Goal: Task Accomplishment & Management: Use online tool/utility

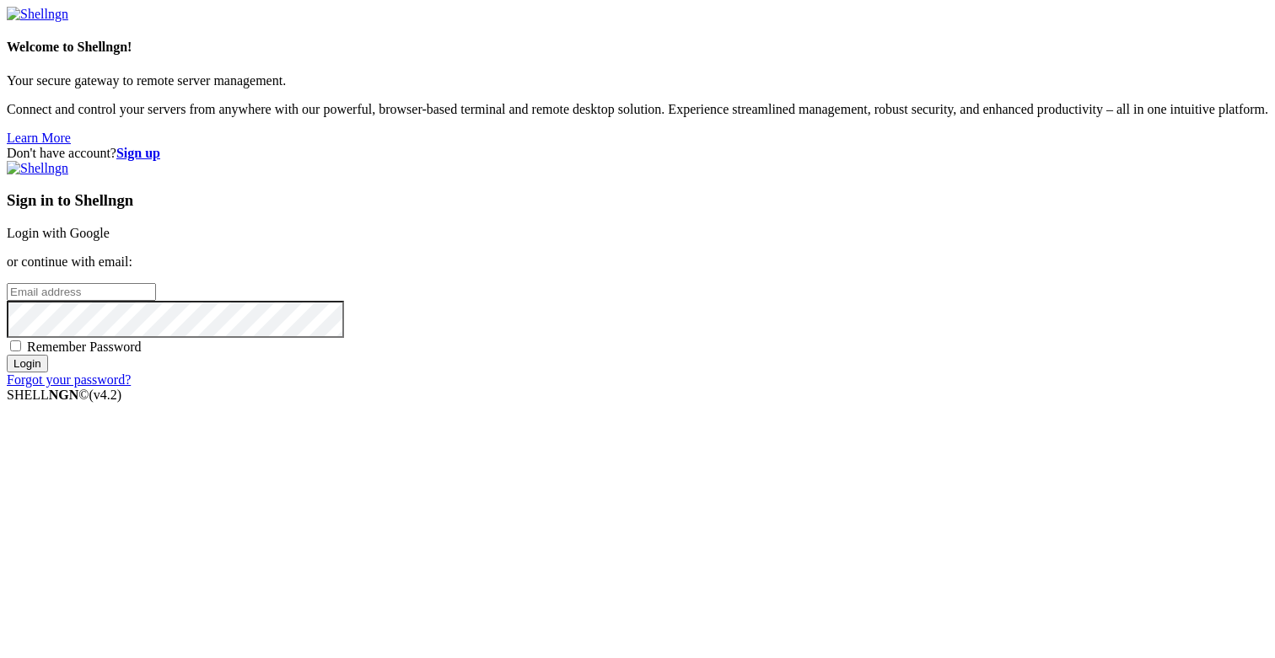
click at [110, 230] on link "Login with Google" at bounding box center [58, 233] width 103 height 14
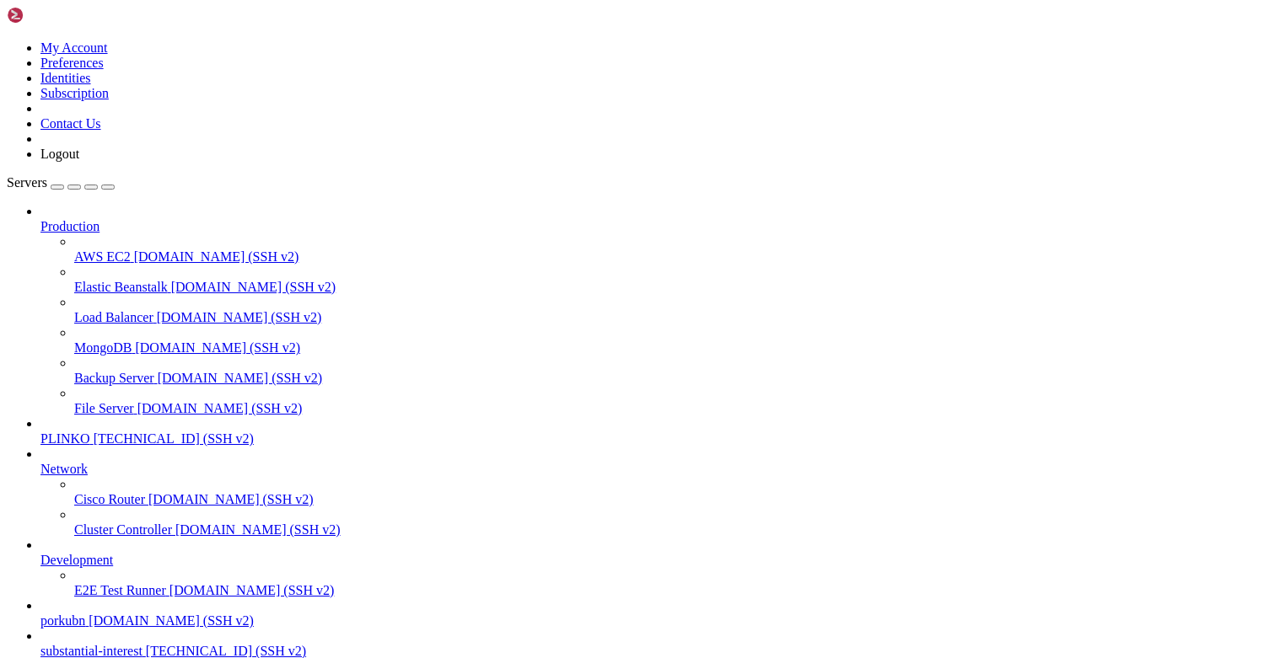
drag, startPoint x: 355, startPoint y: 1493, endPoint x: 213, endPoint y: 1494, distance: 141.6
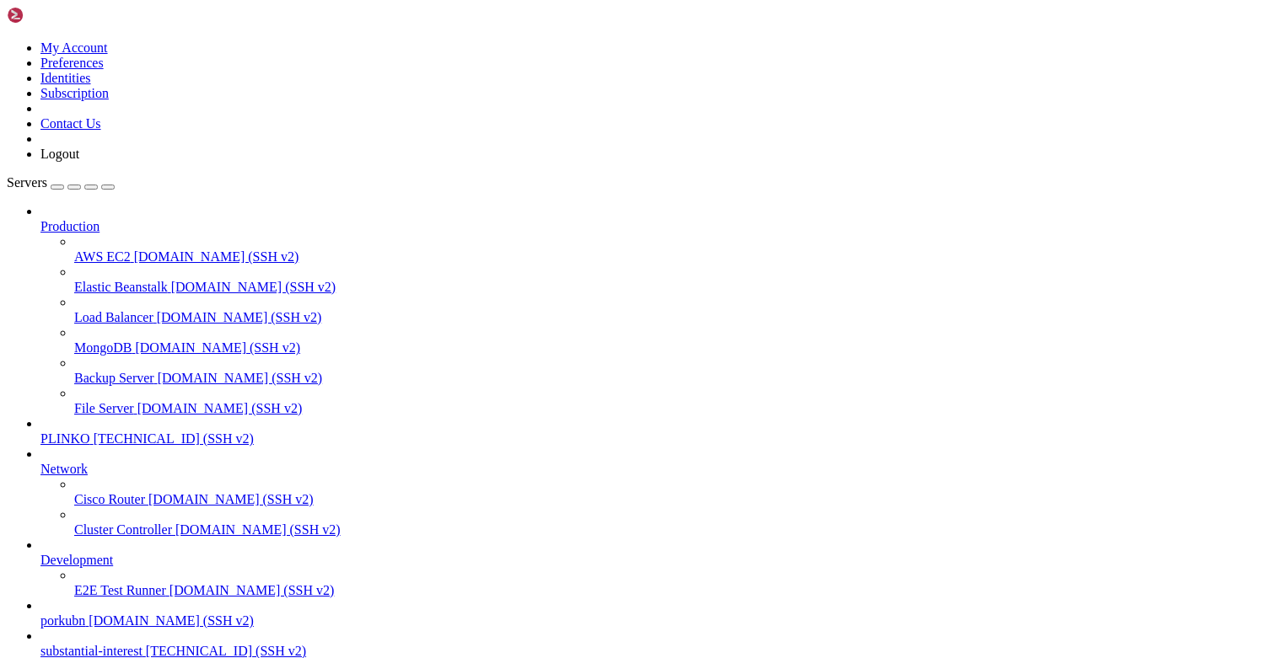
copy x-row "run_fetch_[DOMAIN_NAME]"
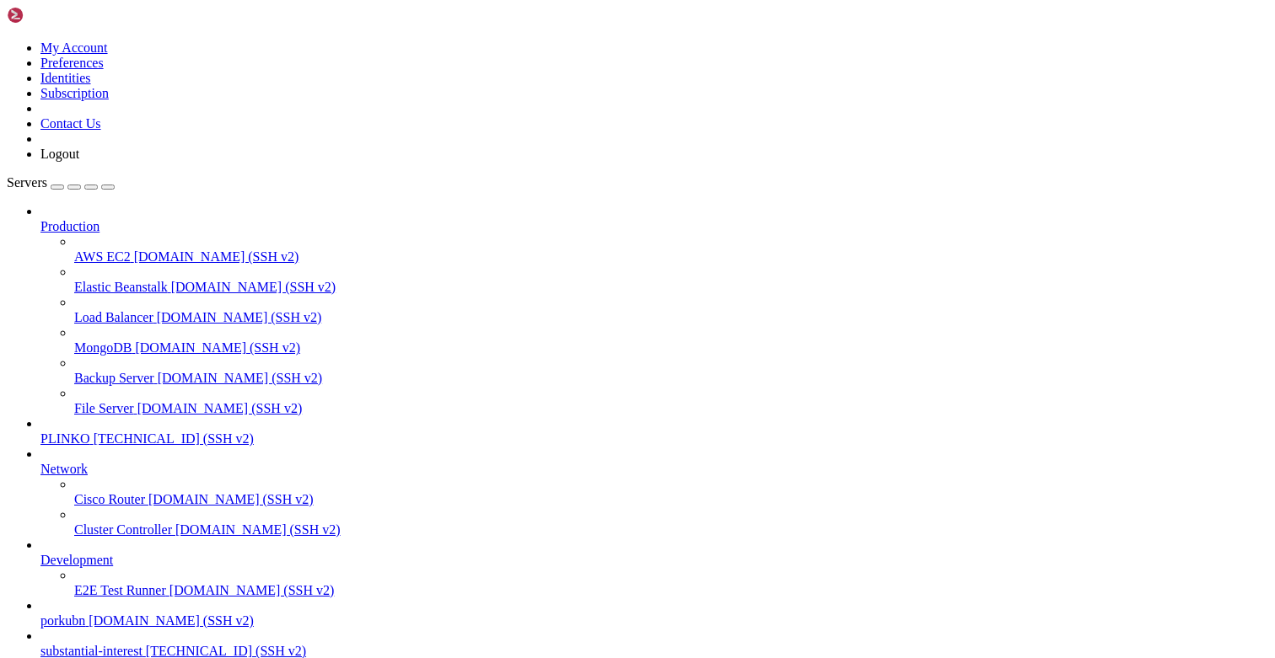
scroll to position [62, 0]
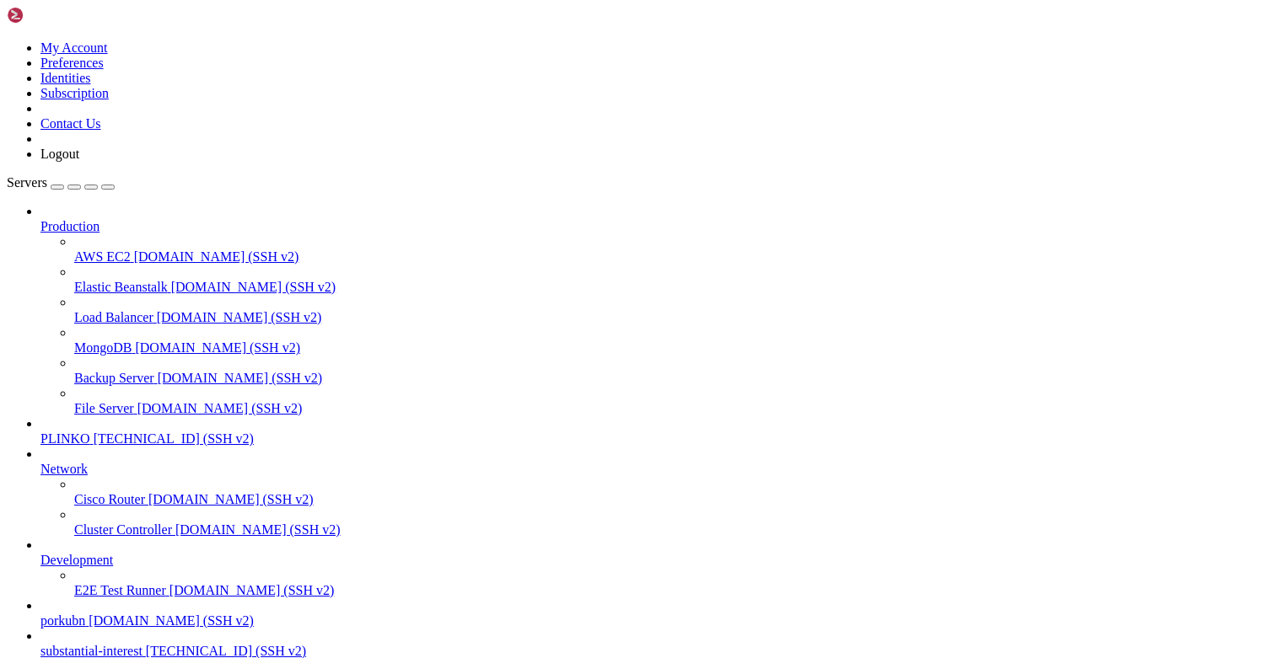
type input "/opt/facebook-etl"
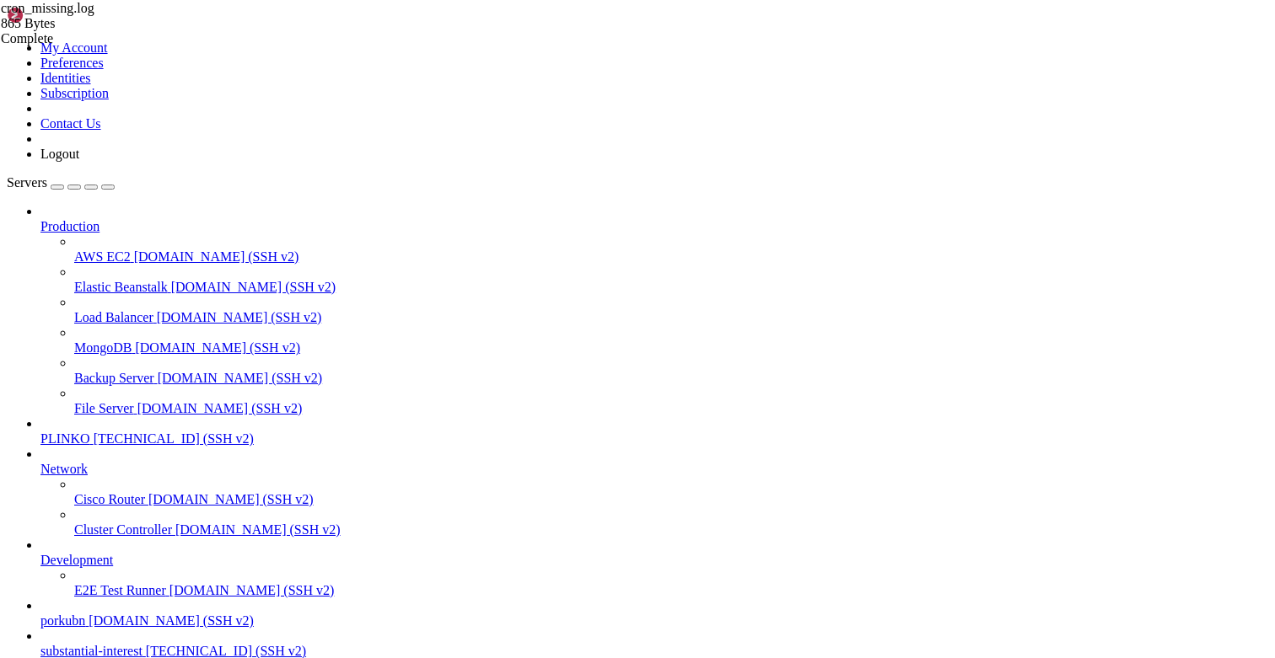
type textarea "/bin/sh: 1: ./check_[DOMAIN_NAME]: Permission denied"
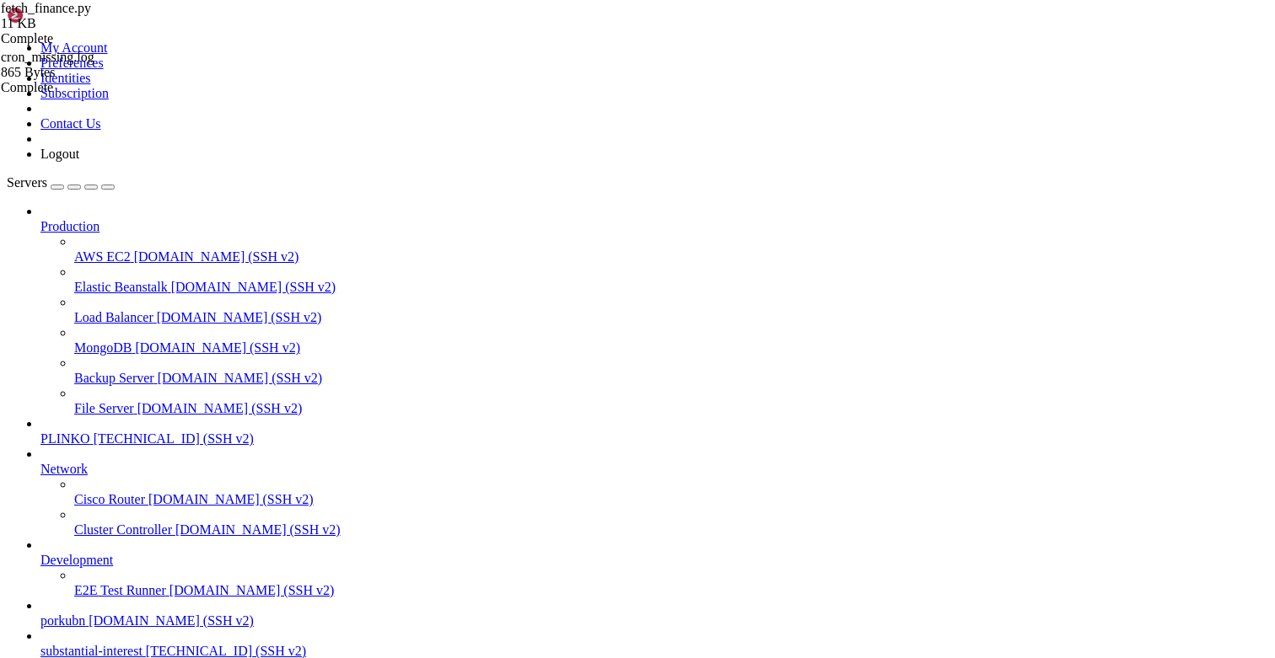
type textarea "import gspread"
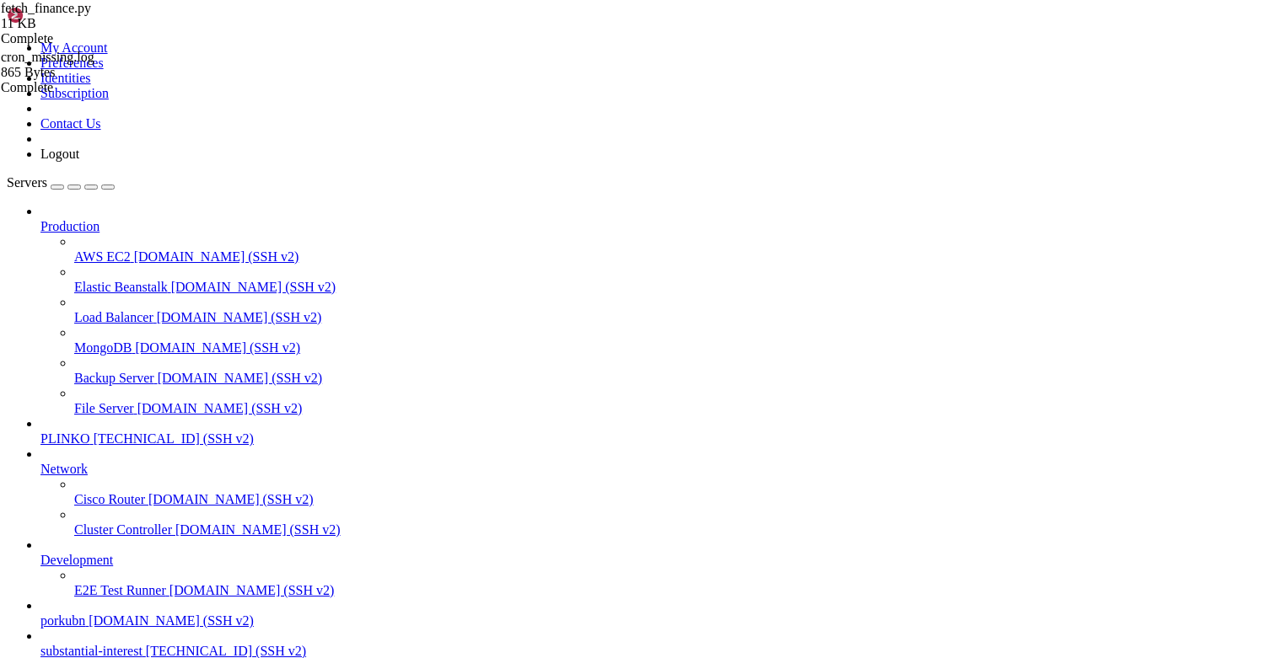
type textarea ""corr_revenue_usd": cr, "corr_spend_usd": cs, "reason": rsn"
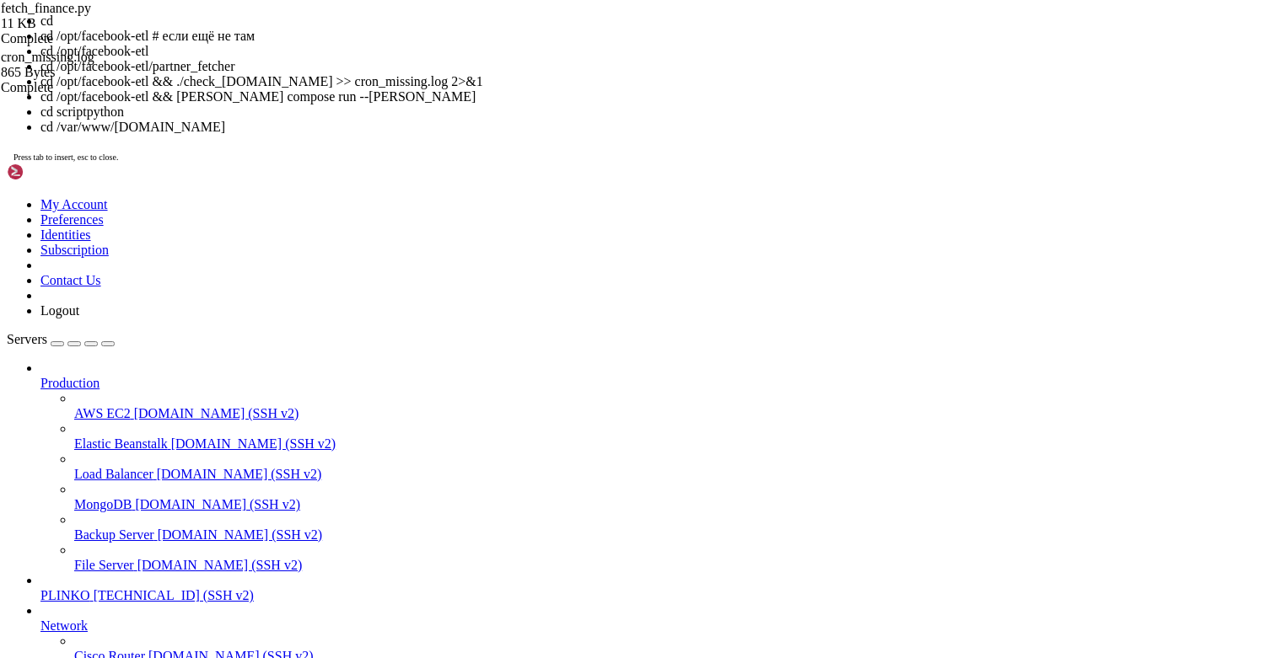
scroll to position [3322, 0]
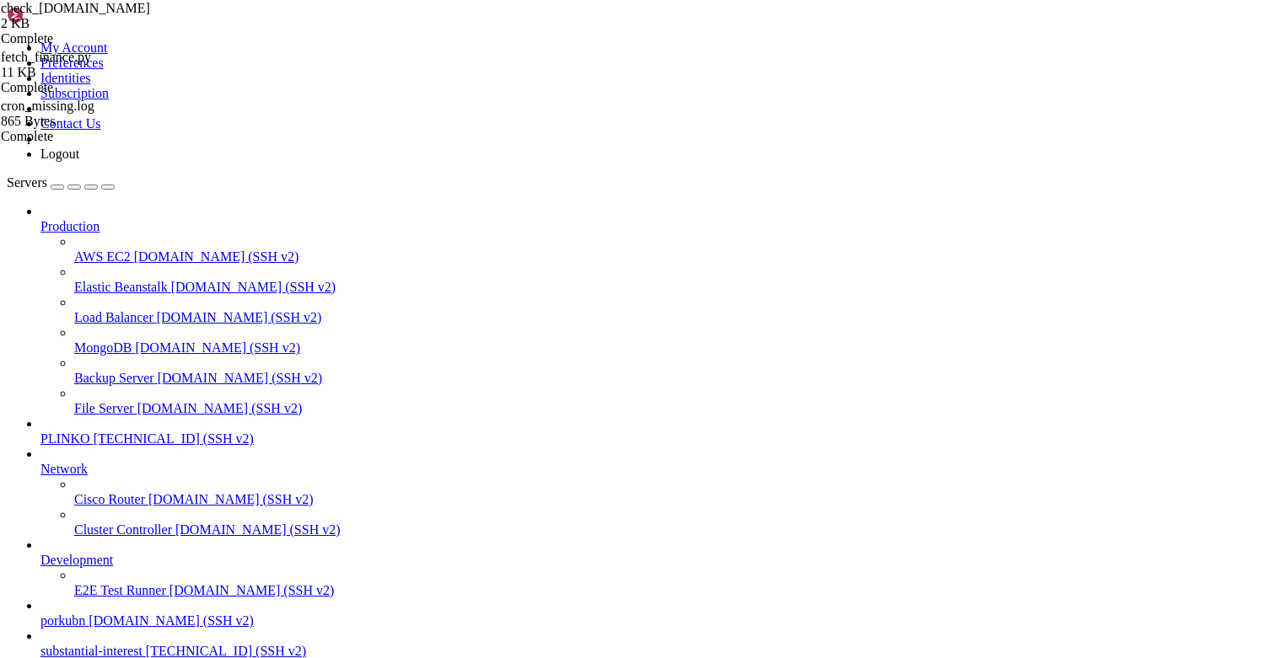
type input "/var/log"
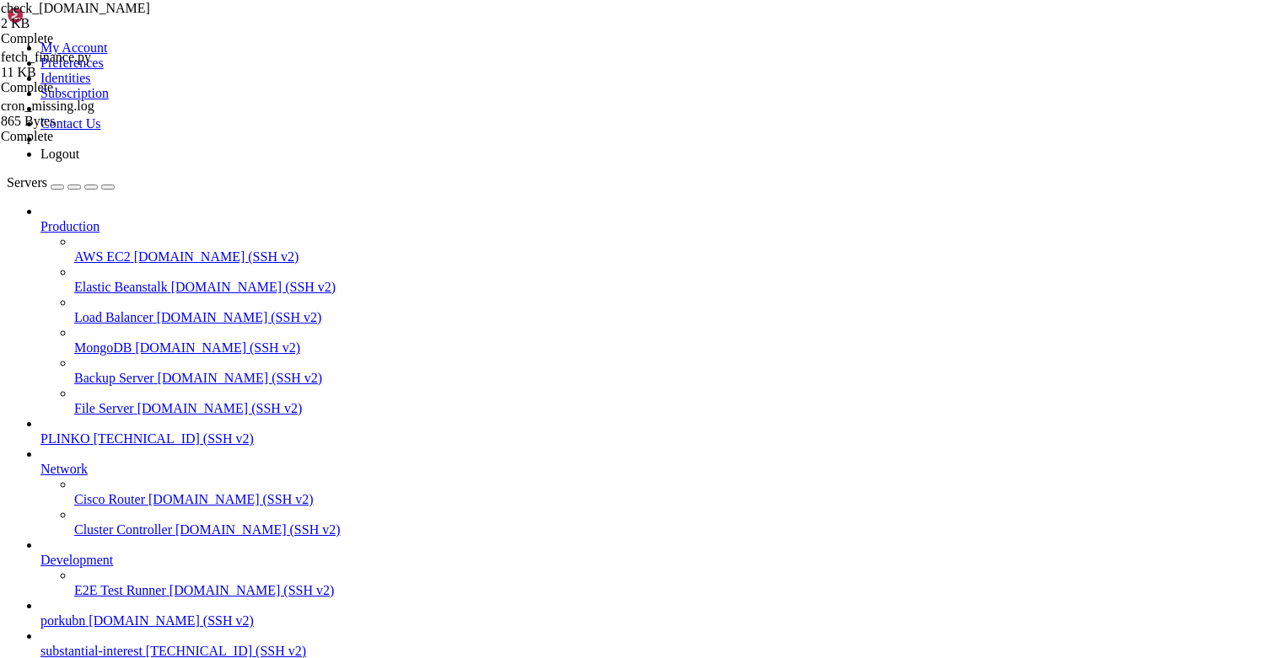
scroll to position [771, 0]
drag, startPoint x: 655, startPoint y: 140, endPoint x: 827, endPoint y: 722, distance: 606.5
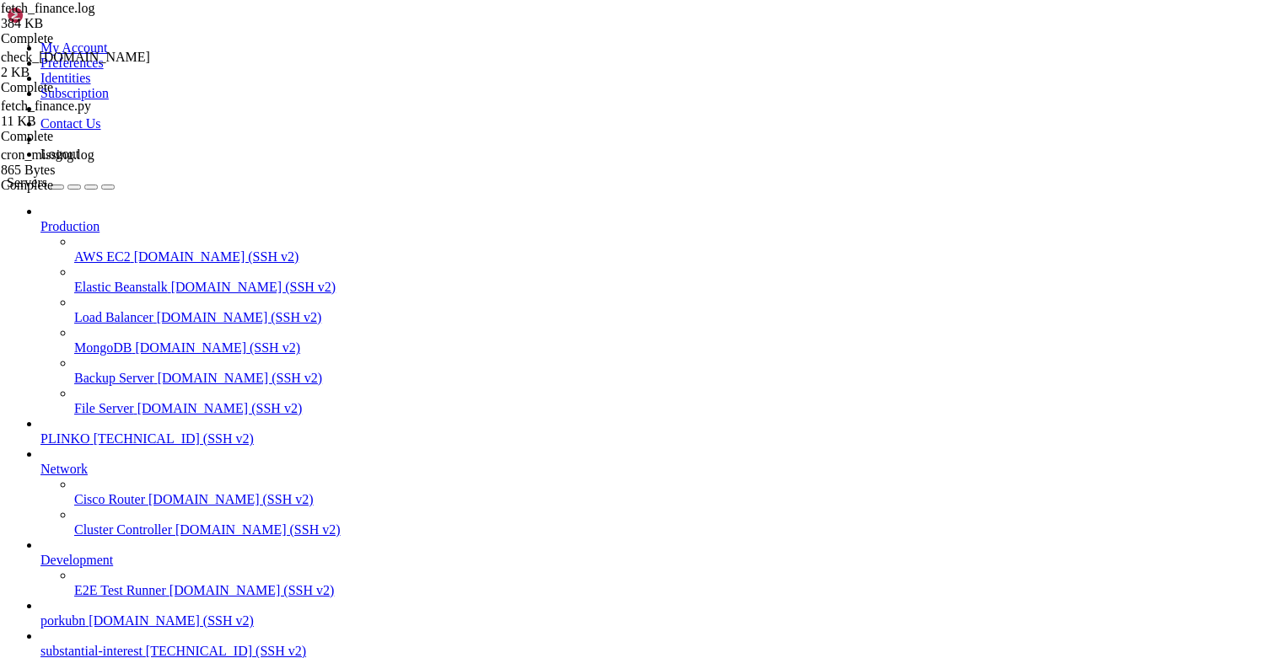
scroll to position [26764, 0]
drag, startPoint x: 805, startPoint y: 510, endPoint x: 382, endPoint y: 492, distance: 423.5
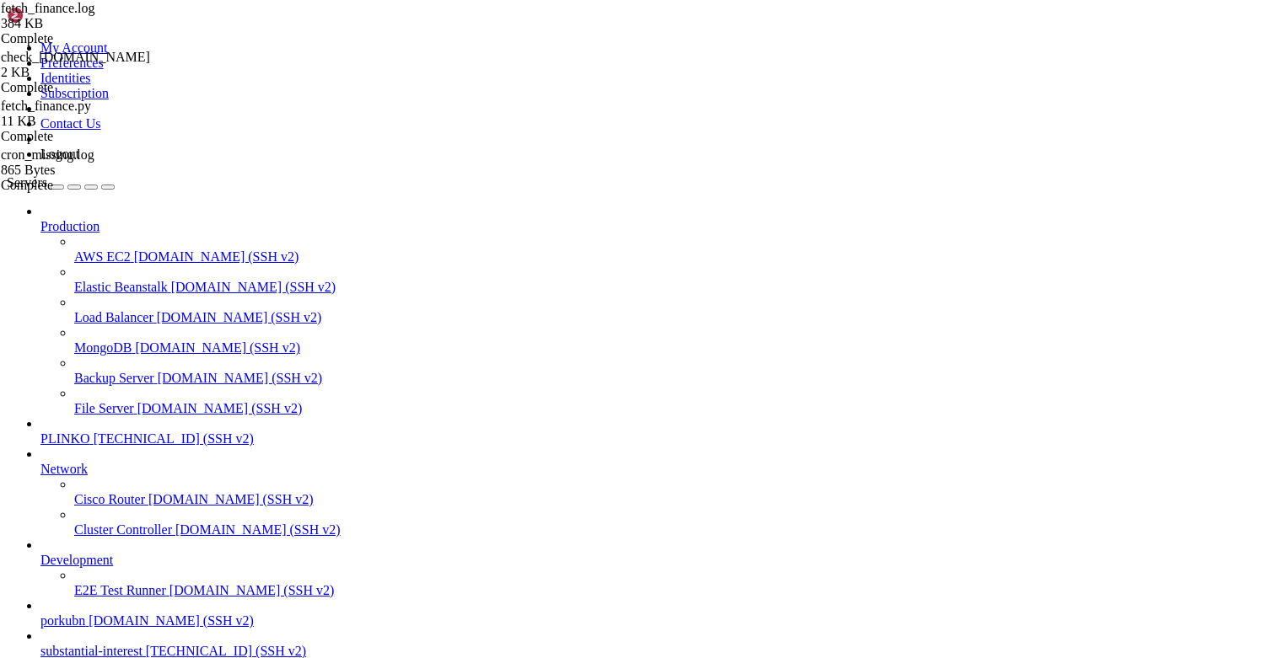
drag, startPoint x: 789, startPoint y: 612, endPoint x: 265, endPoint y: 603, distance: 524.4
type textarea "time="[DATE]T13:00:01-04:00" level=warning msg="/opt/facebook-etl/docker-compos…"
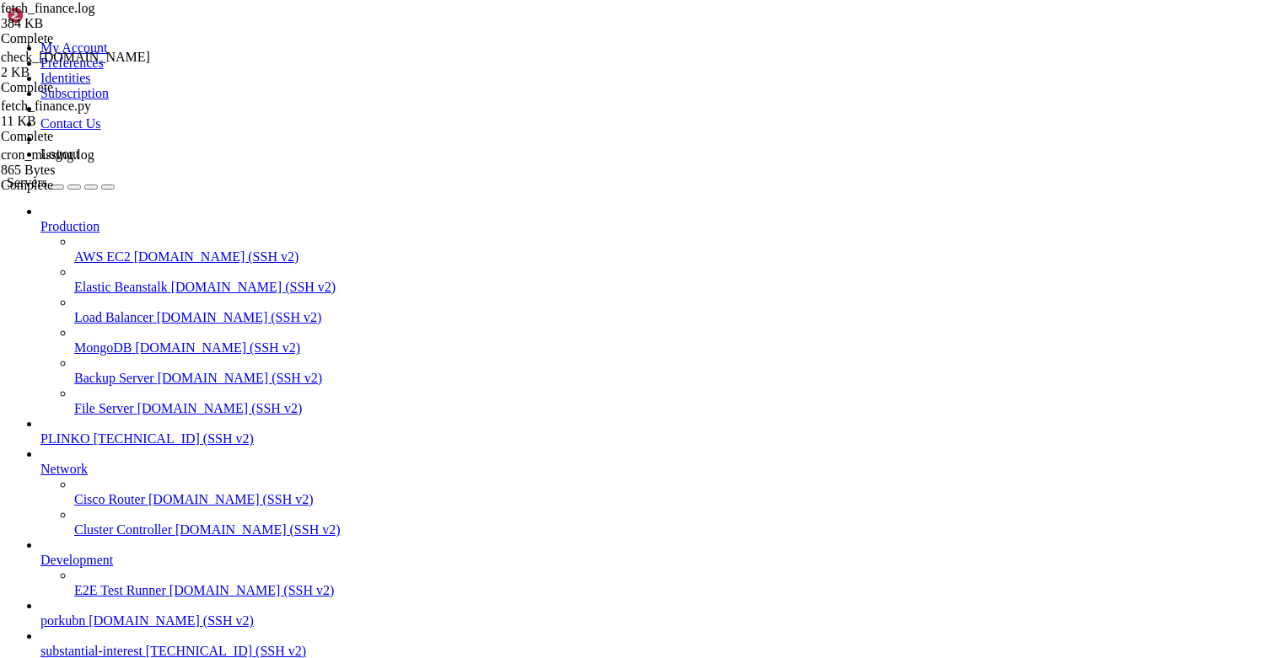
type input "/opt/facebook-etl"
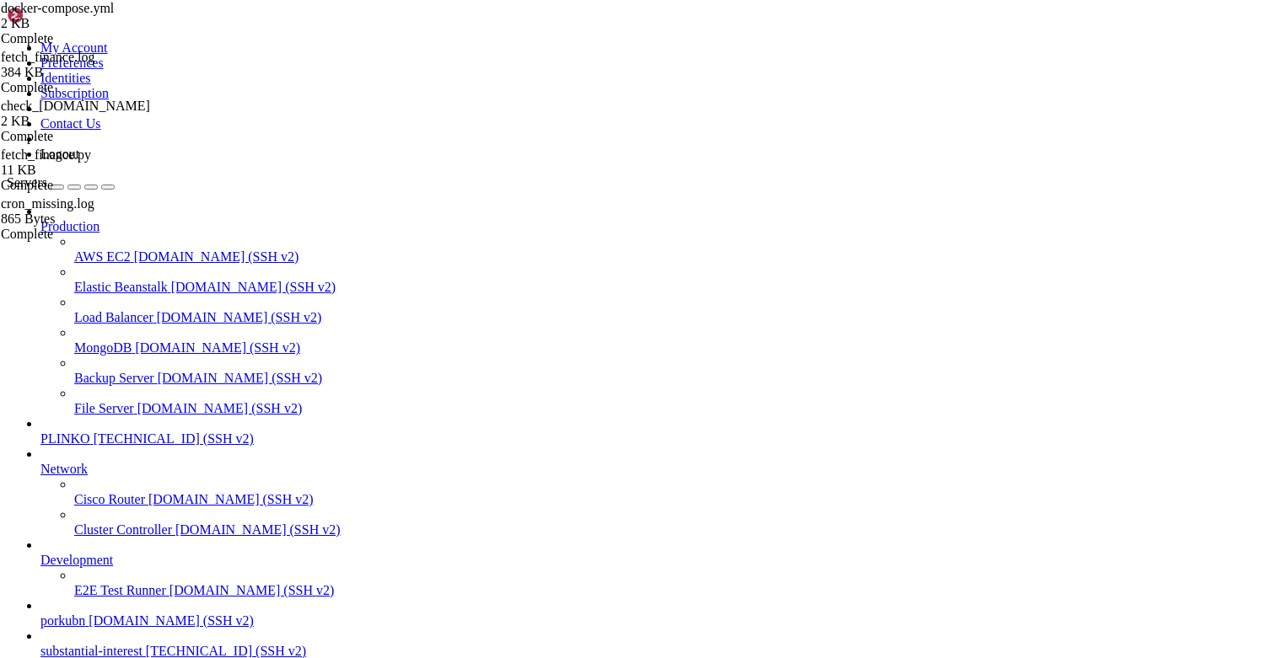
type textarea "dockerfile: Dockerfile.manual_api"
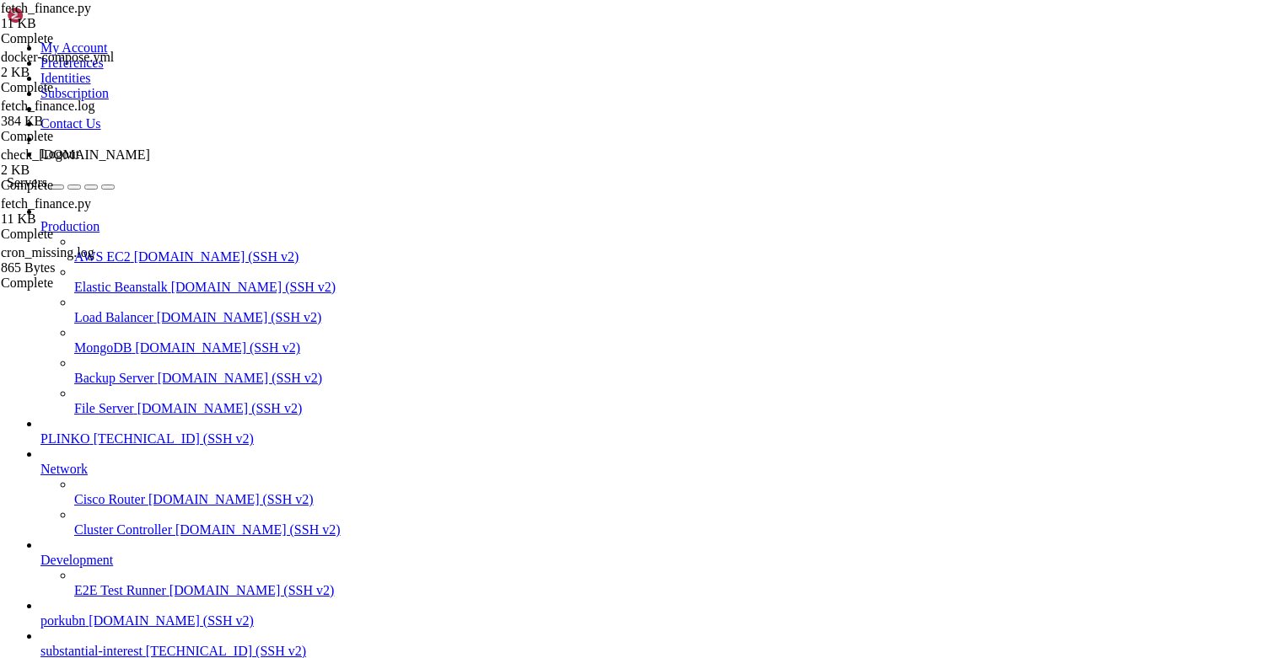
type textarea "logging.basicConfig(level=[DOMAIN_NAME], format="%(asctime)s %(levelname)s %(me…"
type input "get_records"
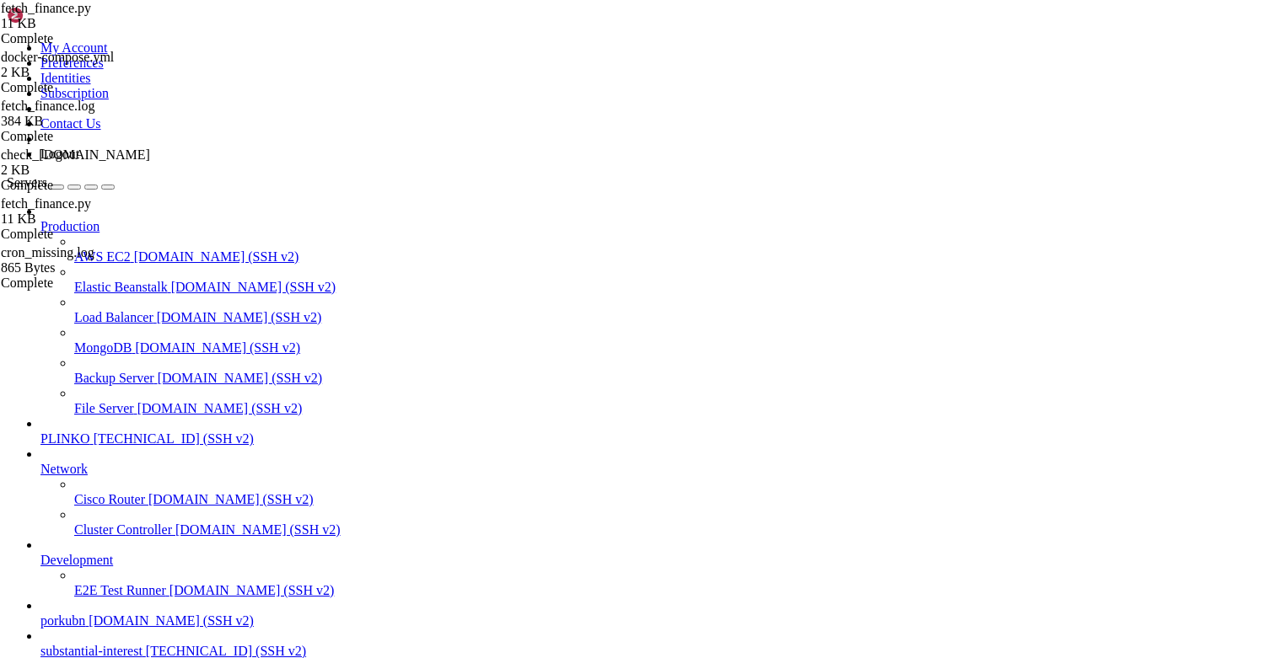
scroll to position [143, 0]
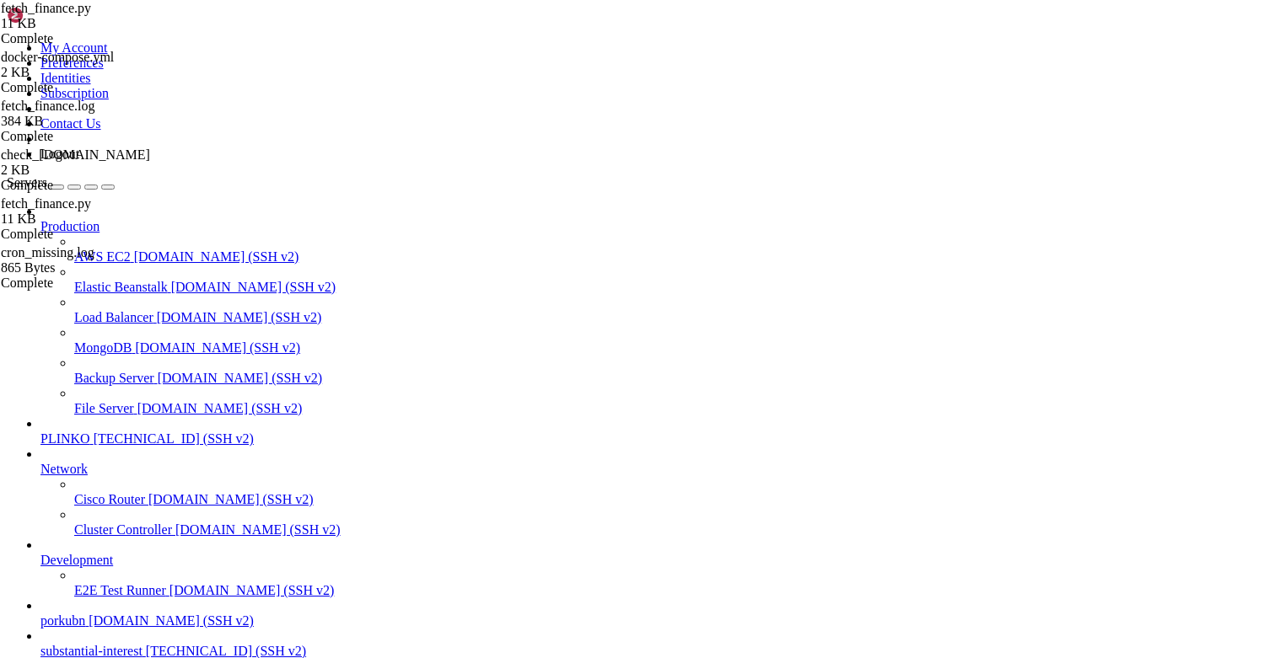
type input "/usr/local/bin"
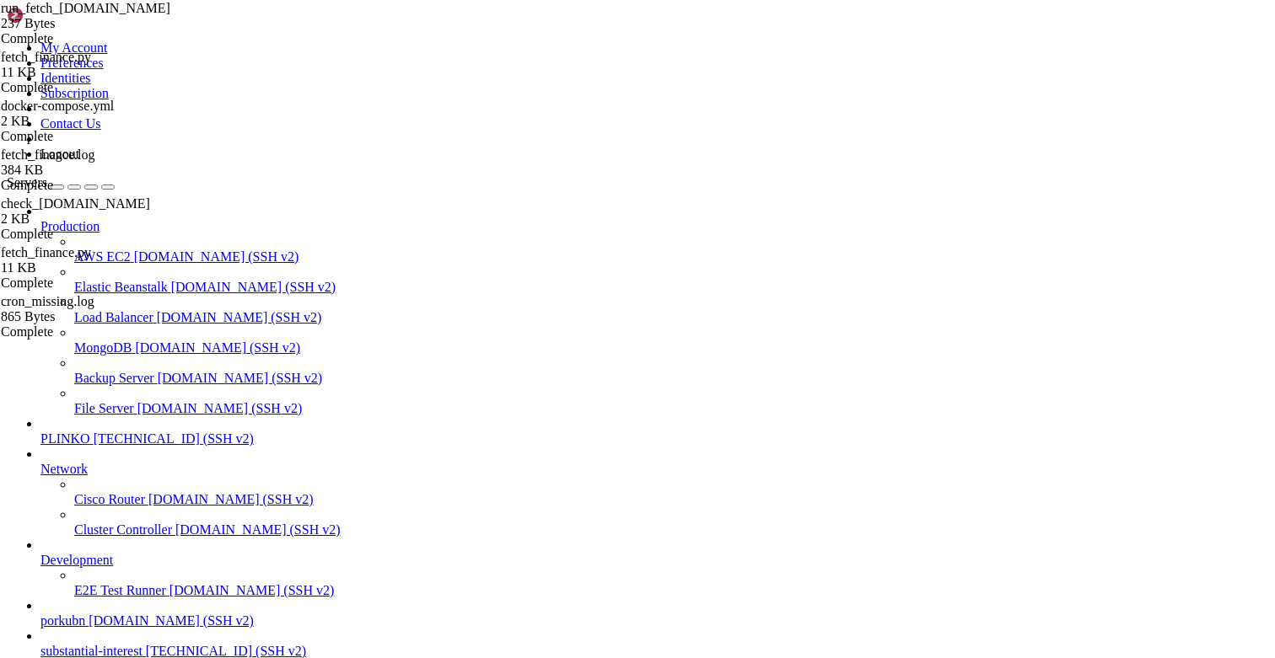
scroll to position [368, 0]
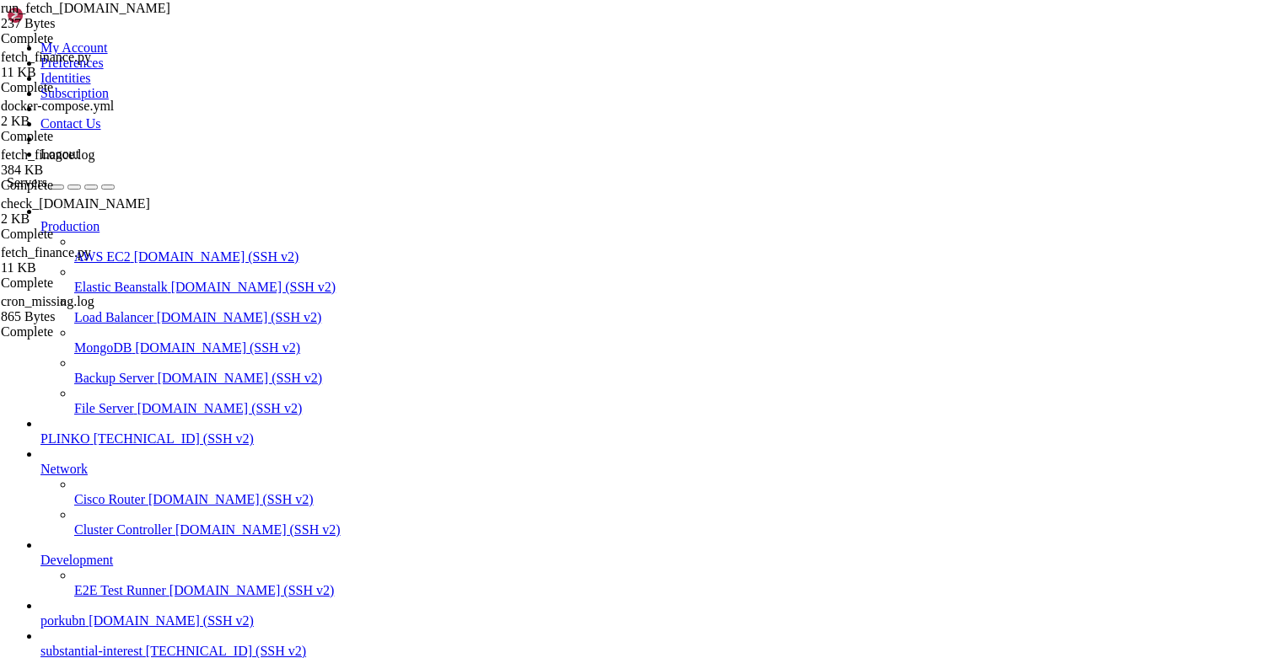
type input "/opt/facebook-etl"
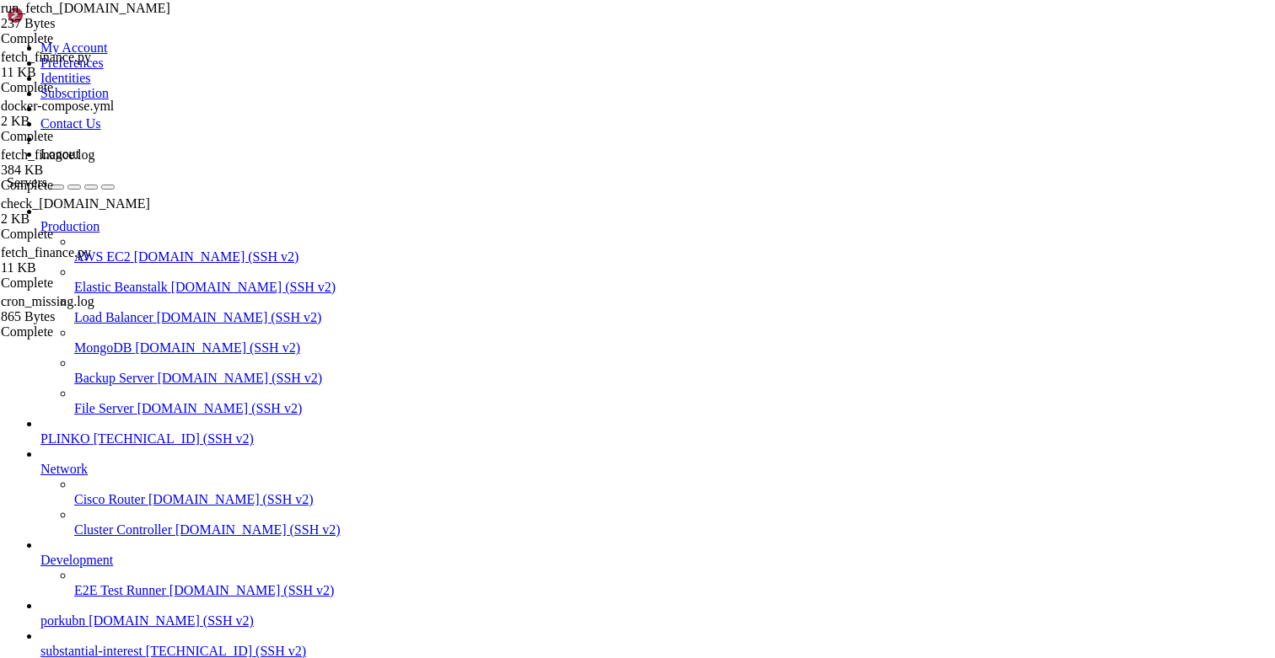
drag, startPoint x: 227, startPoint y: 1474, endPoint x: 174, endPoint y: 1470, distance: 52.4
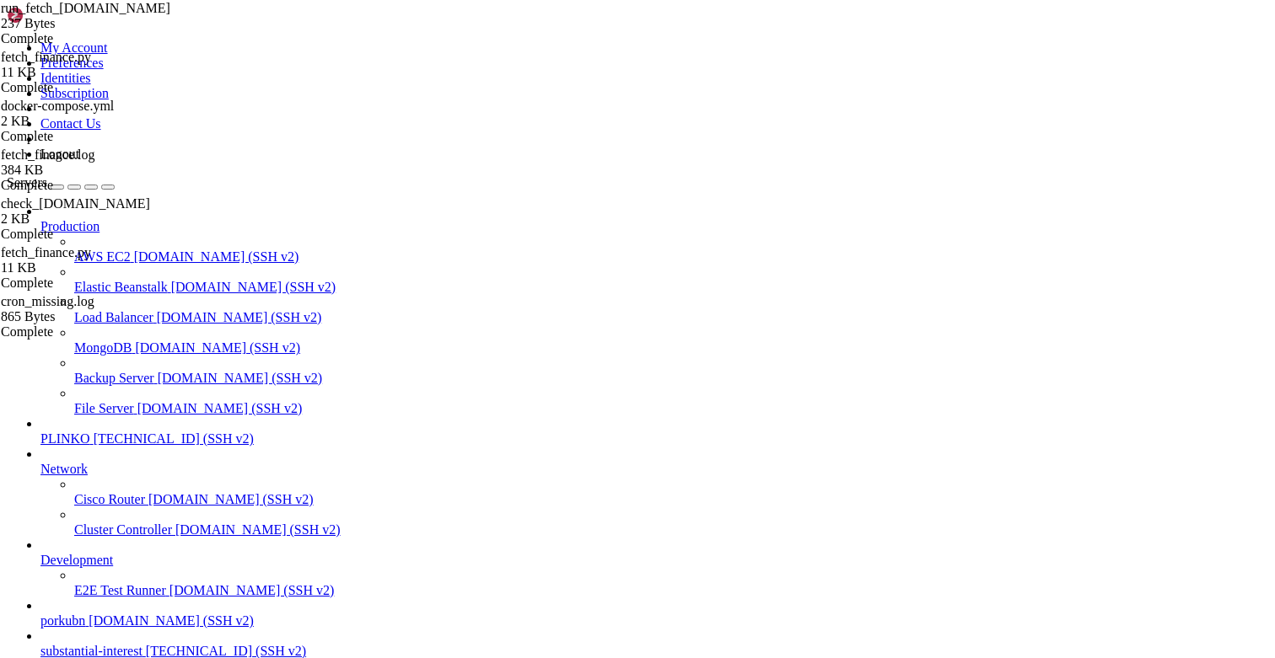
type input "/usr/local/bin"
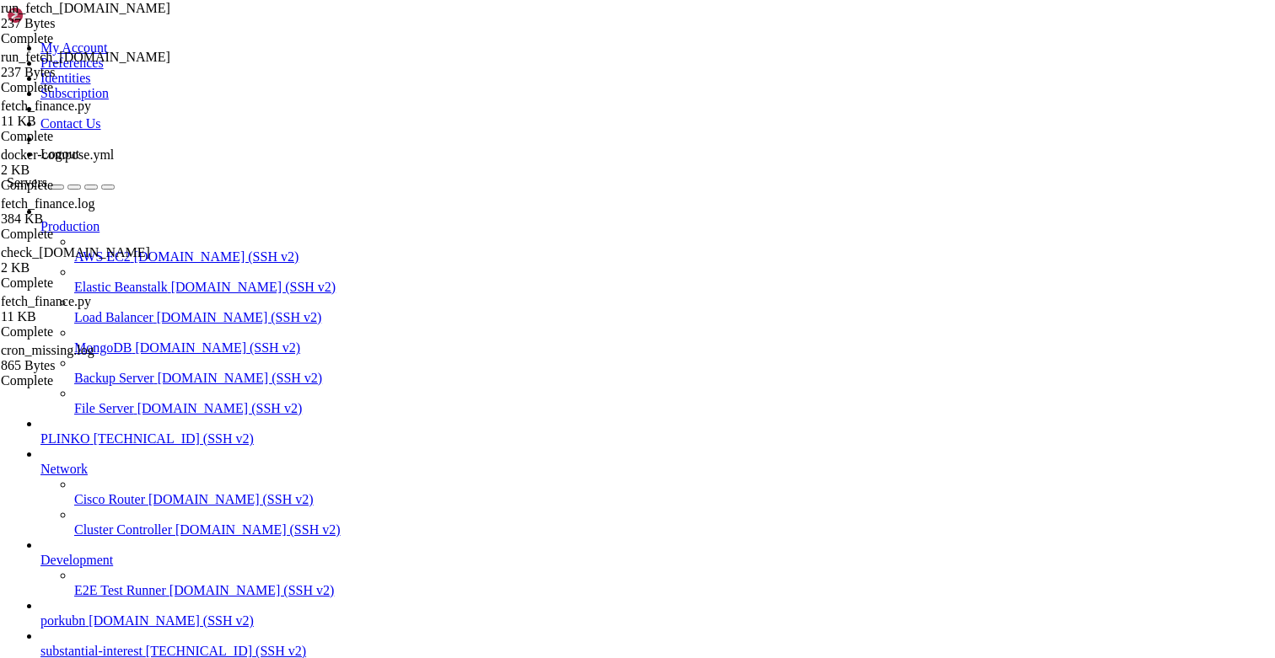
type textarea "# запускаем внутри контейнера manual_api, где уже есть psycopg3, gspread и ENV"
type textarea "docker compose exec -T manual_api python /app/fetch_finance.py"
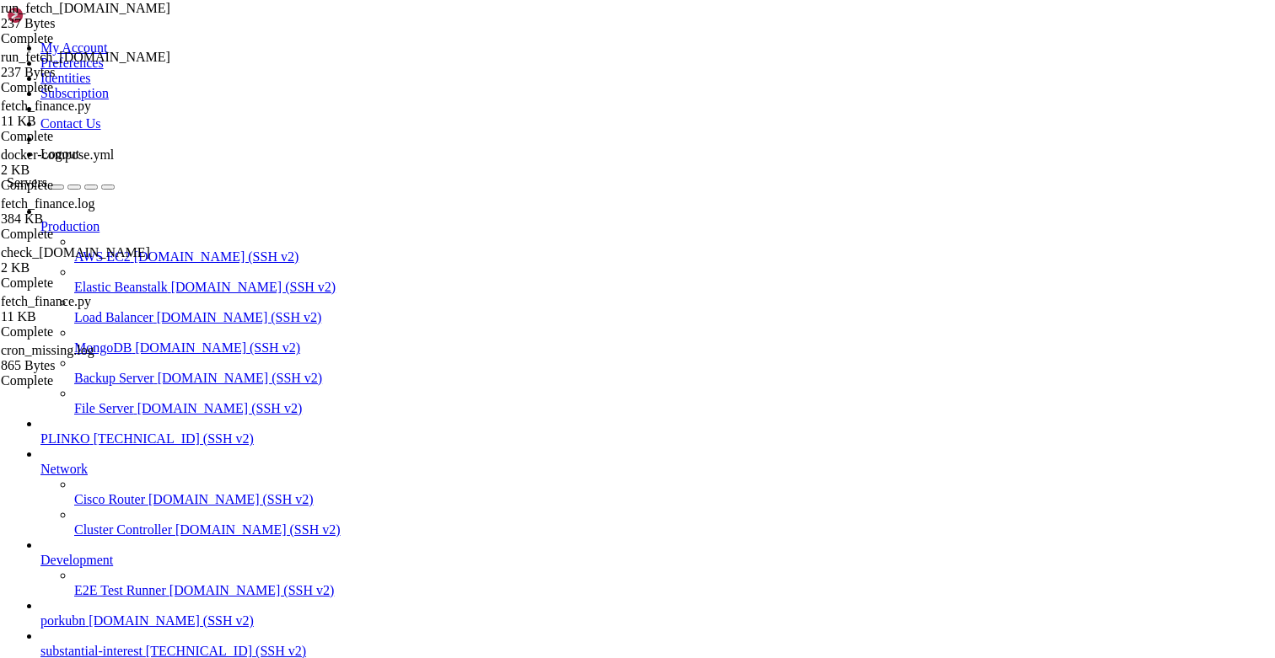
type textarea "cd /opt/facebook-etl"
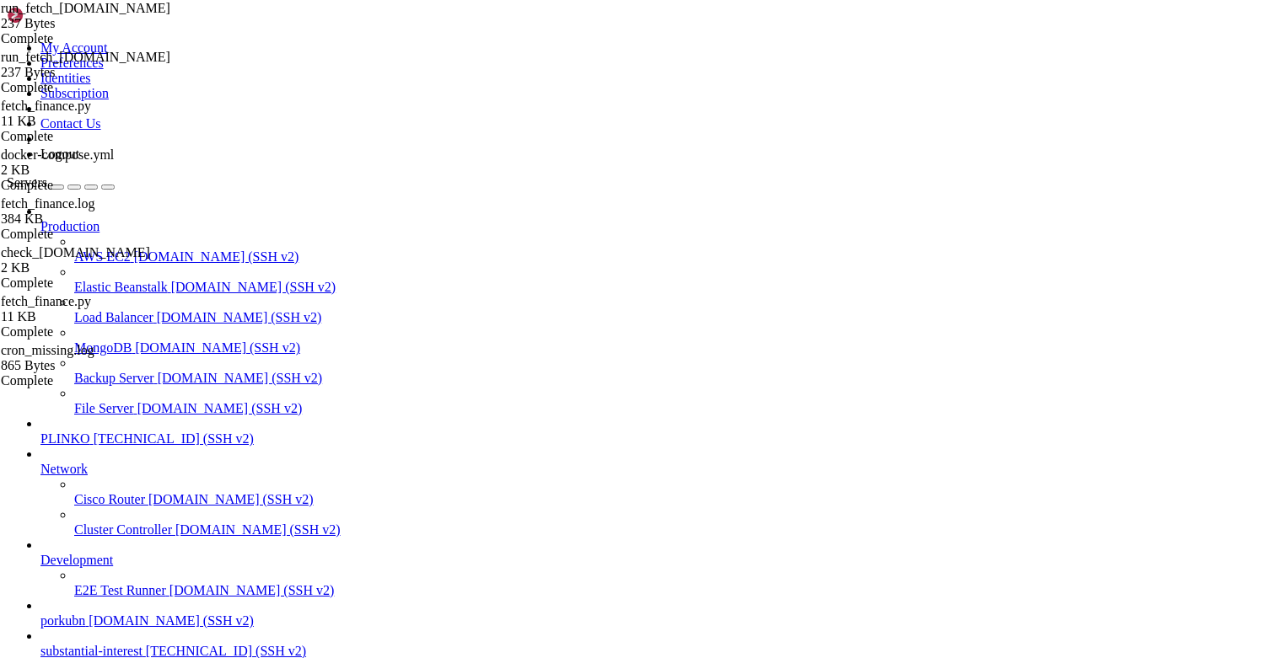
type textarea "docker compose exec -T manual_api python /app/fetch_finance.py"
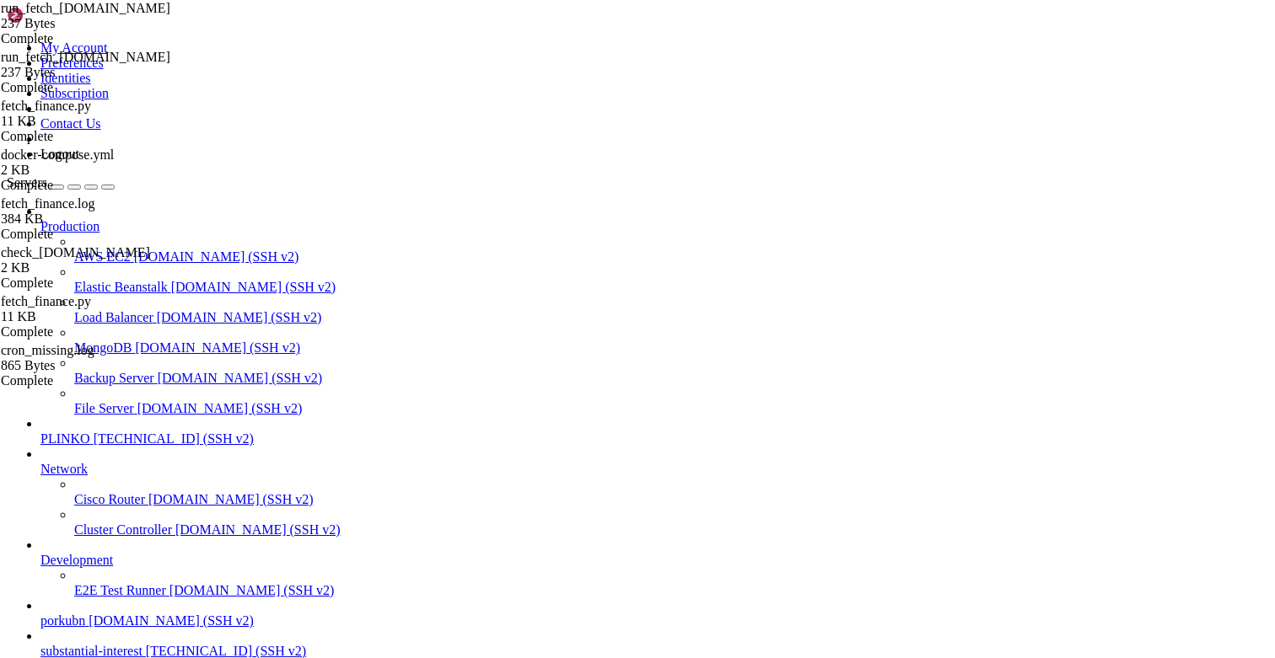
paste textarea "docker compose exec -T manual_api python /app/fetch_finance.py"
type textarea "docker compose exec -T manual_api python /app/fetch_finance.py"
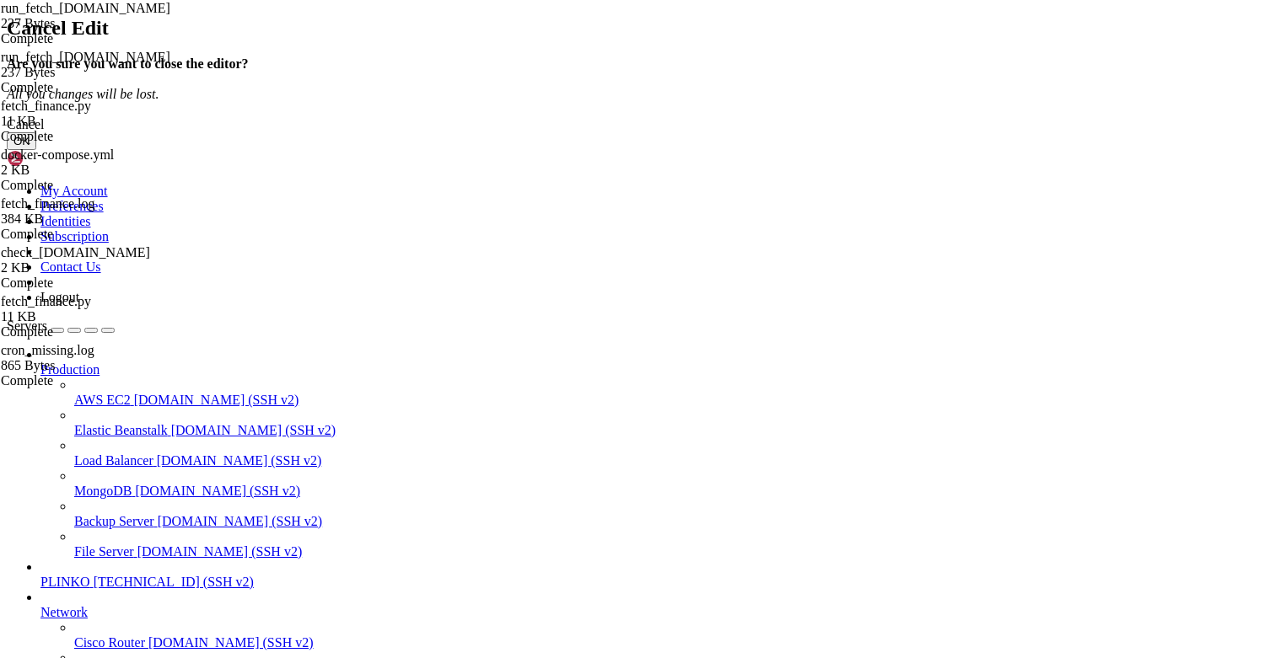
click at [36, 150] on button "OK" at bounding box center [22, 141] width 30 height 18
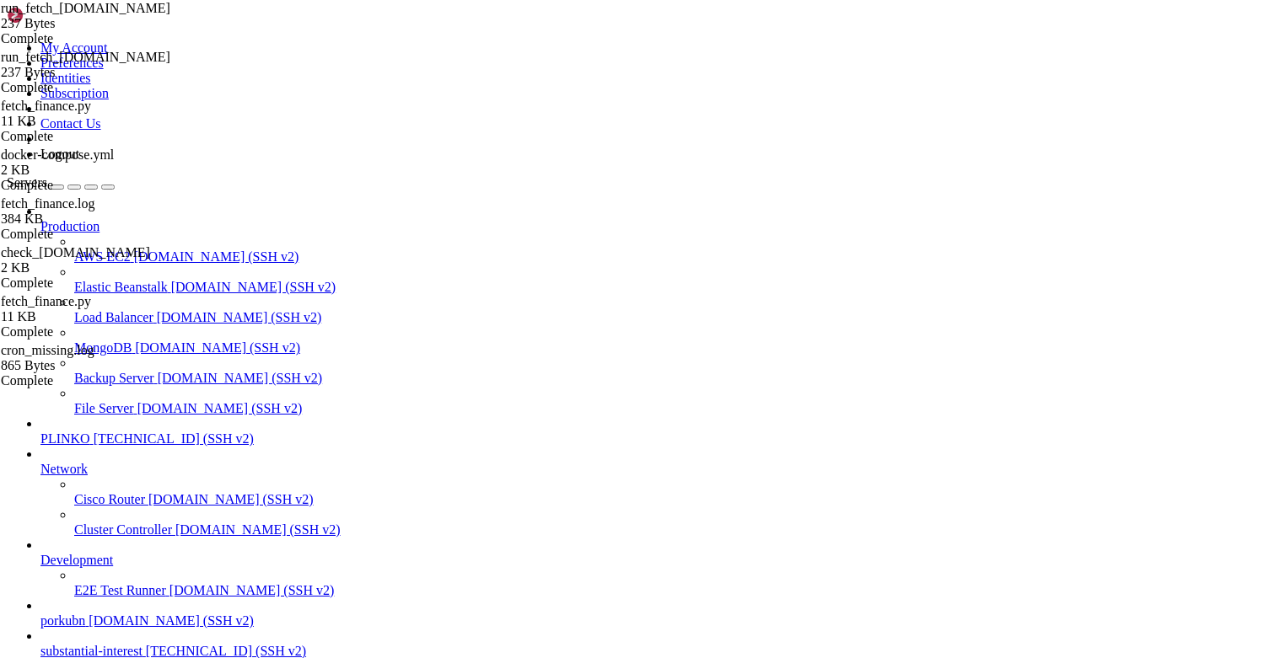
type input "/usr/local/bin"
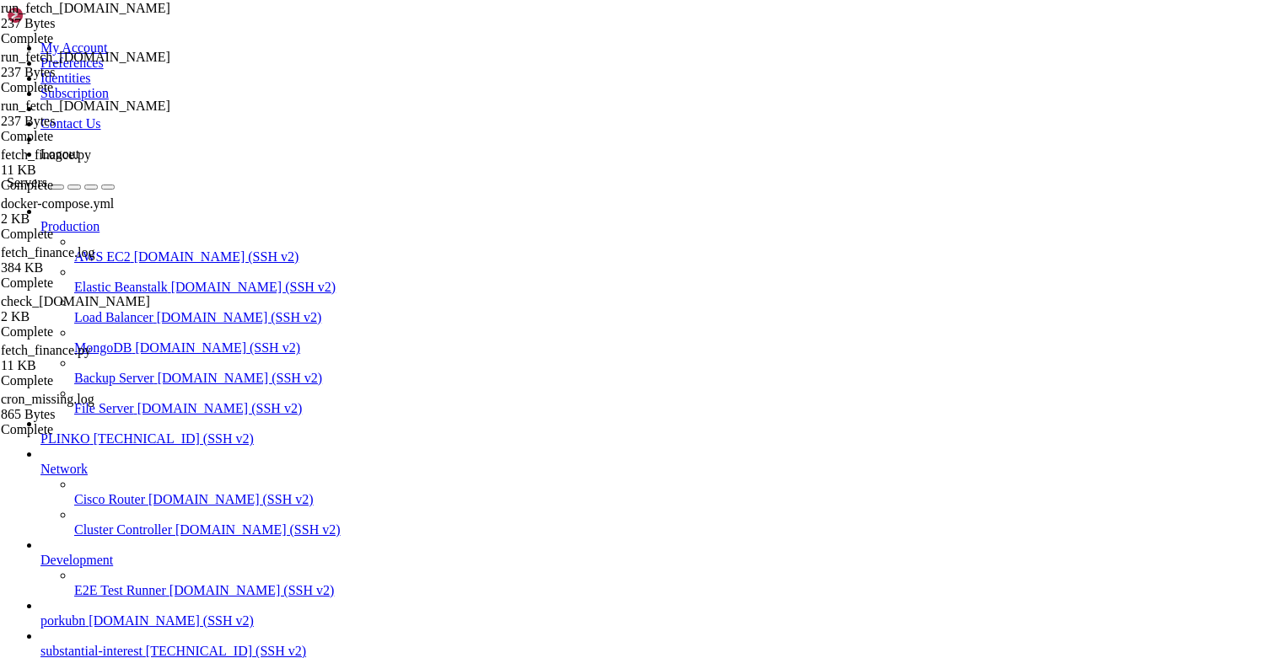
type input "/opt/facebook-etl"
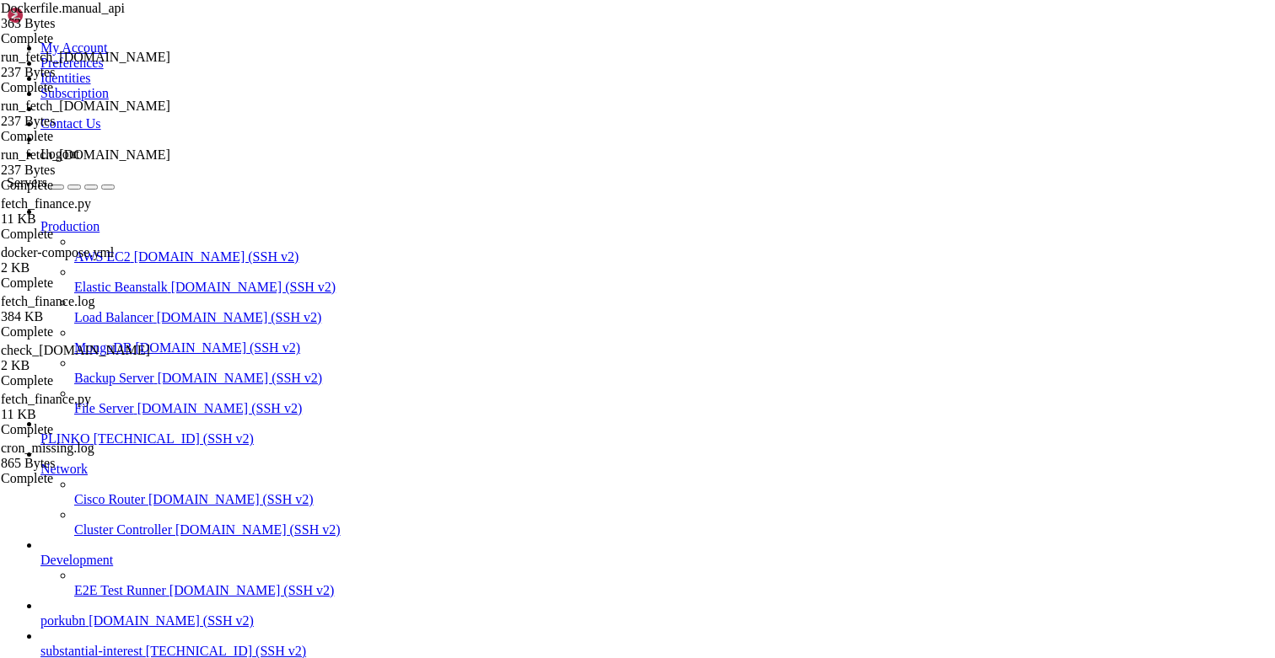
type textarea "ENV PYTHONPATH=/app"
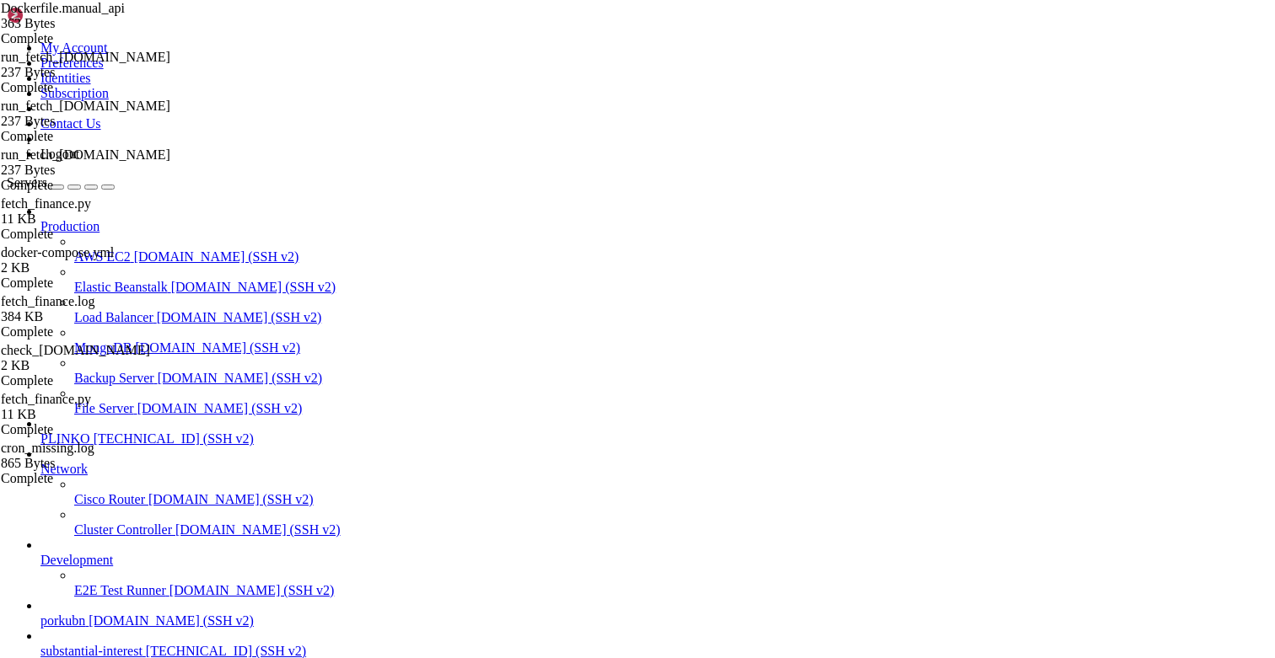
type textarea "COPY fetcher/fetch_ads.py ."
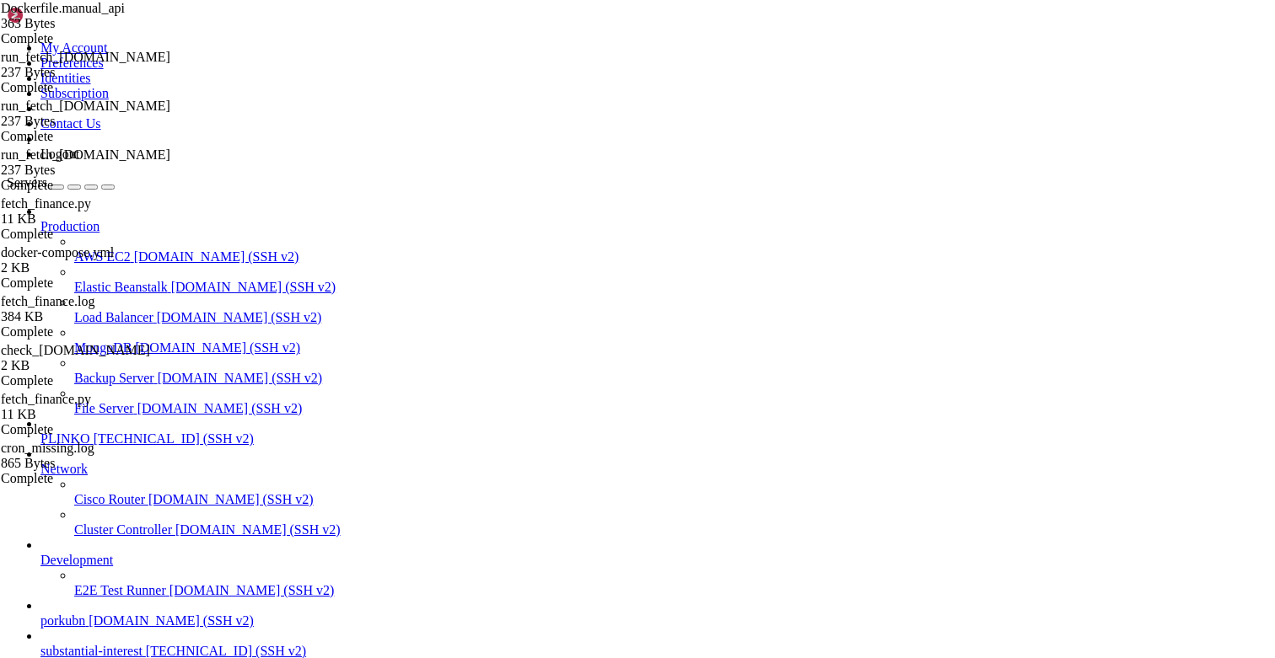
type textarea "COPY fb_manual_api.py ."
